Goal: Task Accomplishment & Management: Use online tool/utility

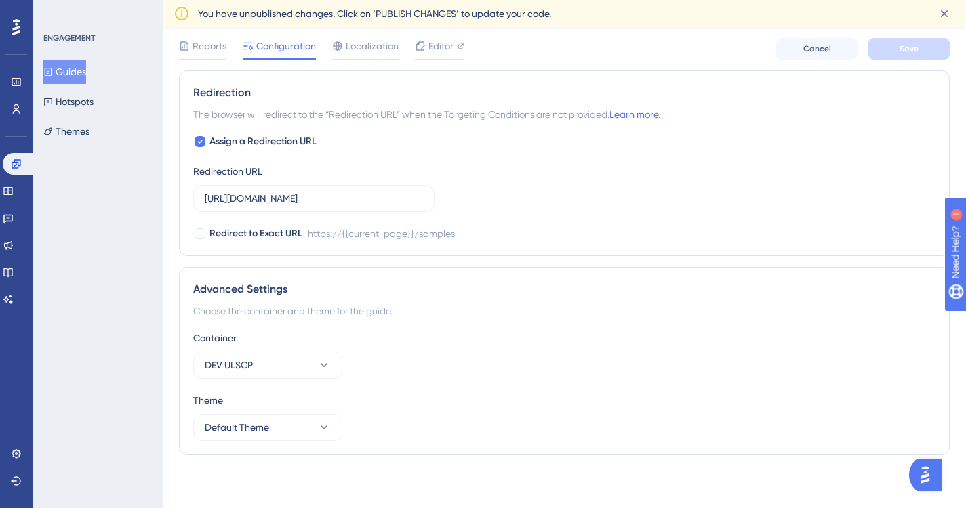
scroll to position [962, 0]
click at [323, 367] on icon at bounding box center [324, 364] width 14 height 14
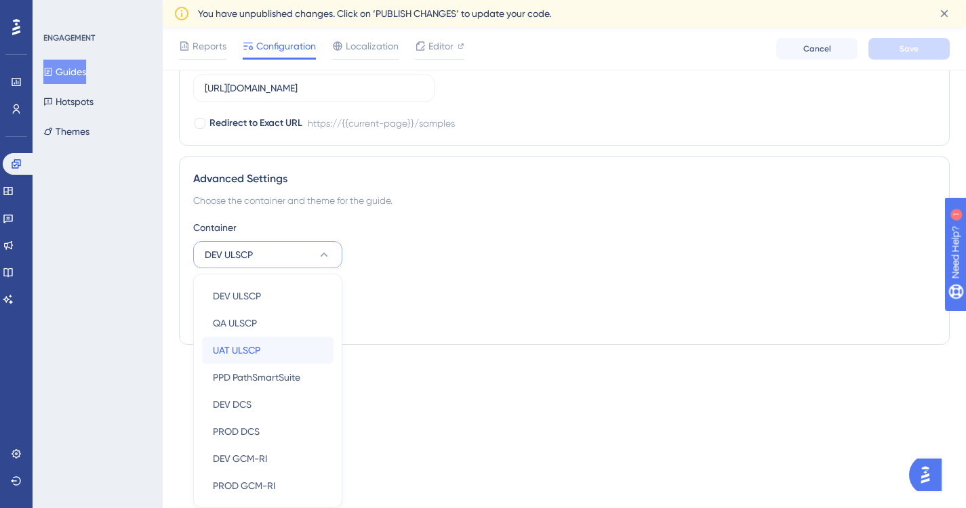
click at [249, 350] on span "UAT ULSCP" at bounding box center [236, 350] width 47 height 16
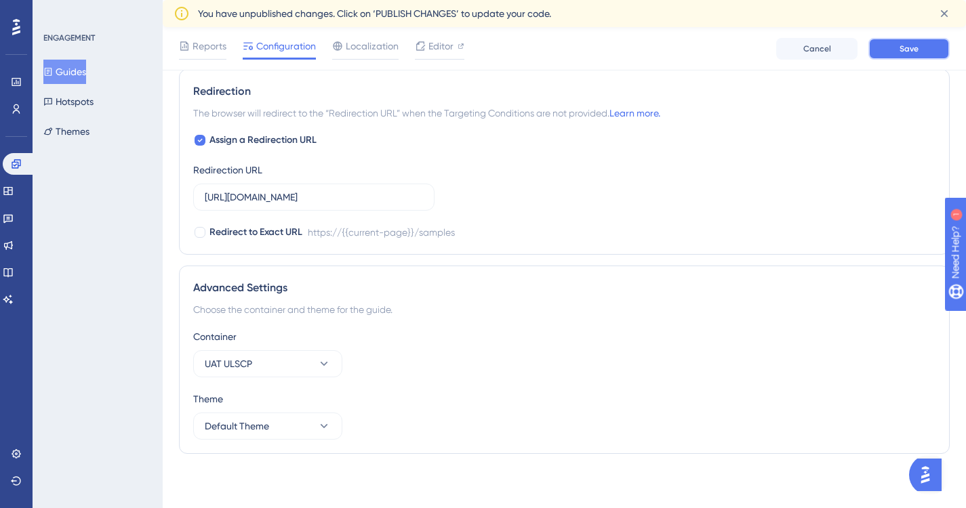
click at [919, 44] on button "Save" at bounding box center [908, 49] width 81 height 22
click at [948, 14] on icon at bounding box center [944, 14] width 14 height 14
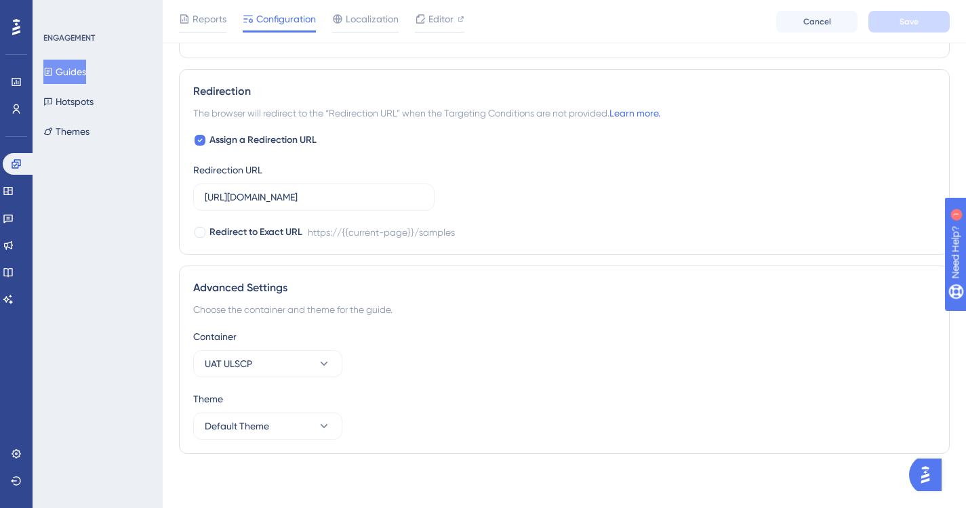
scroll to position [935, 0]
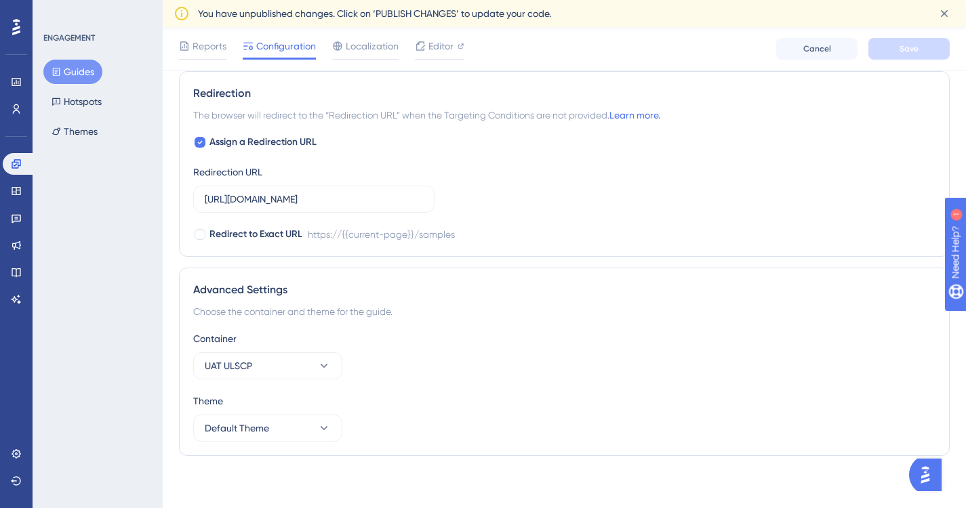
scroll to position [962, 0]
click at [826, 46] on span "Cancel" at bounding box center [817, 48] width 28 height 11
